Goal: Check status: Check status

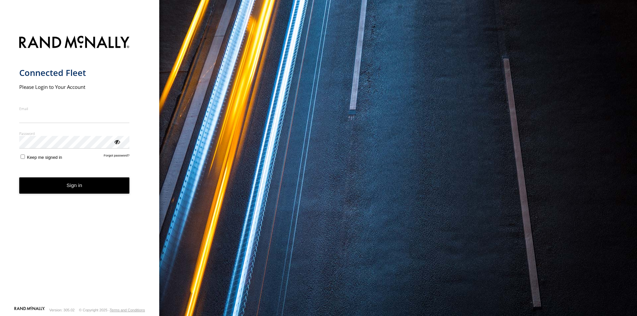
type input "**********"
click at [57, 192] on button "Sign in" at bounding box center [74, 186] width 111 height 16
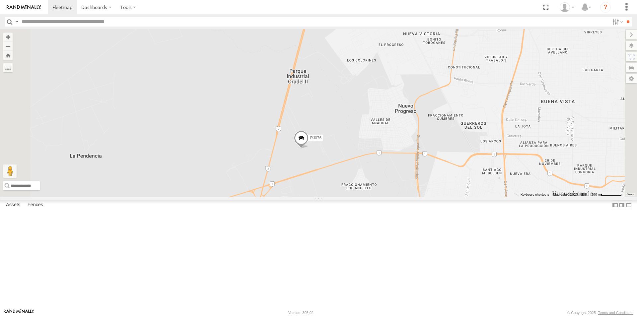
click at [309, 149] on span at bounding box center [301, 140] width 15 height 18
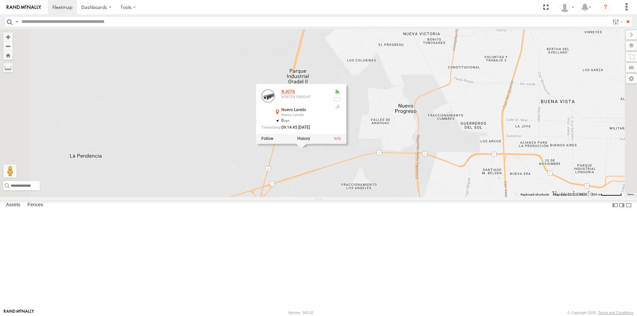
click at [328, 95] on div "RJ076" at bounding box center [304, 92] width 46 height 5
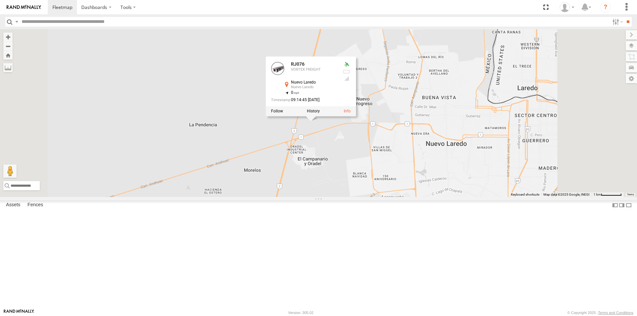
click at [459, 146] on div "RJ076 RJ076 VORTEX FREIGHT [GEOGRAPHIC_DATA] 27.48829 , -99.61978 0 09:14:45 [D…" at bounding box center [318, 113] width 637 height 168
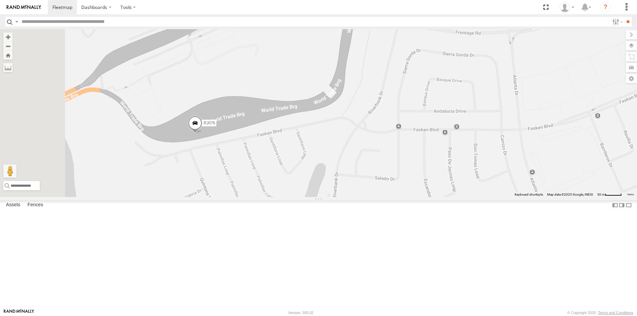
drag, startPoint x: 302, startPoint y: 174, endPoint x: 331, endPoint y: 172, distance: 29.2
click at [331, 172] on div "RJ076" at bounding box center [318, 113] width 637 height 168
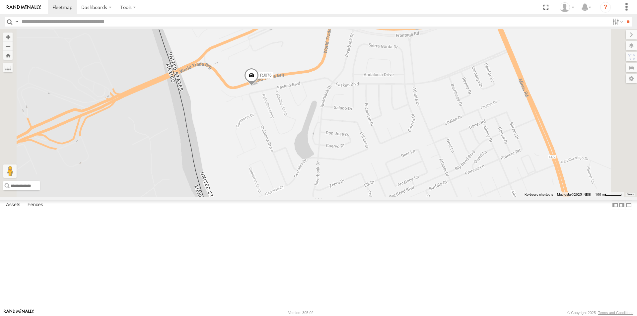
drag, startPoint x: 383, startPoint y: 182, endPoint x: 426, endPoint y: 138, distance: 61.3
click at [426, 138] on div "RJ076" at bounding box center [318, 113] width 637 height 168
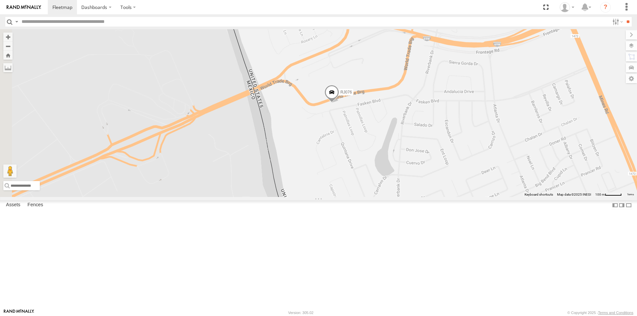
drag, startPoint x: 421, startPoint y: 162, endPoint x: 500, endPoint y: 181, distance: 81.1
click at [500, 181] on div "RJ076" at bounding box center [318, 113] width 637 height 168
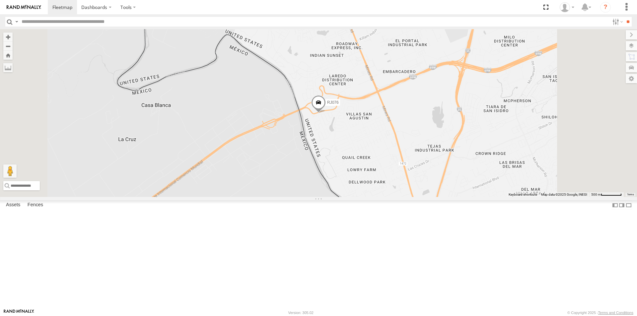
click at [596, 132] on div "RJ076" at bounding box center [318, 113] width 637 height 168
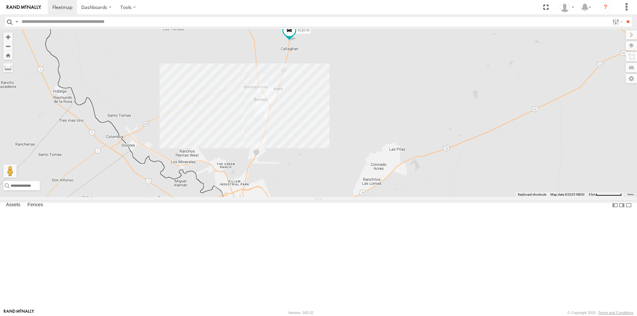
drag, startPoint x: 458, startPoint y: 192, endPoint x: 392, endPoint y: 139, distance: 84.5
click at [392, 139] on div "RJ076" at bounding box center [318, 113] width 637 height 168
drag, startPoint x: 567, startPoint y: 72, endPoint x: 539, endPoint y: 74, distance: 28.3
click at [567, 72] on div "RJ076" at bounding box center [318, 113] width 637 height 168
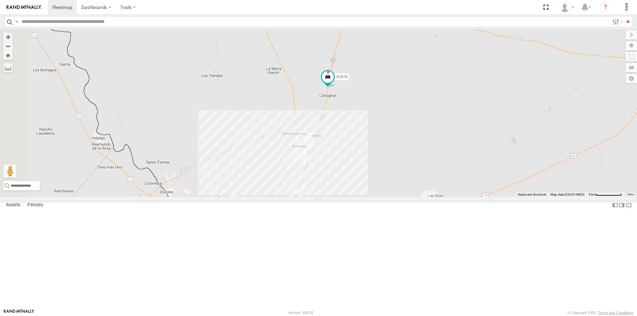
drag, startPoint x: 491, startPoint y: 157, endPoint x: 527, endPoint y: 208, distance: 62.3
click at [527, 197] on div "RJ076" at bounding box center [318, 113] width 637 height 168
